Goal: Browse casually: Explore the website without a specific task or goal

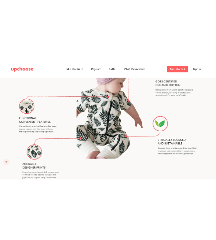
scroll to position [3117, 0]
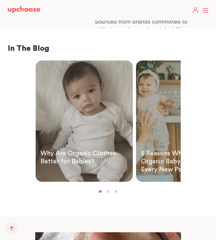
click at [94, 109] on link "Baby looking at the camera in a white organic cotton onepiece" at bounding box center [84, 121] width 97 height 121
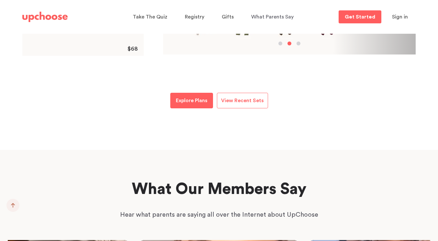
scroll to position [944, 0]
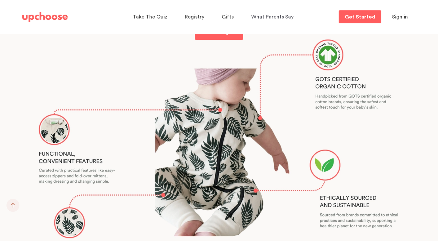
scroll to position [3466, 0]
